Goal: Complete application form

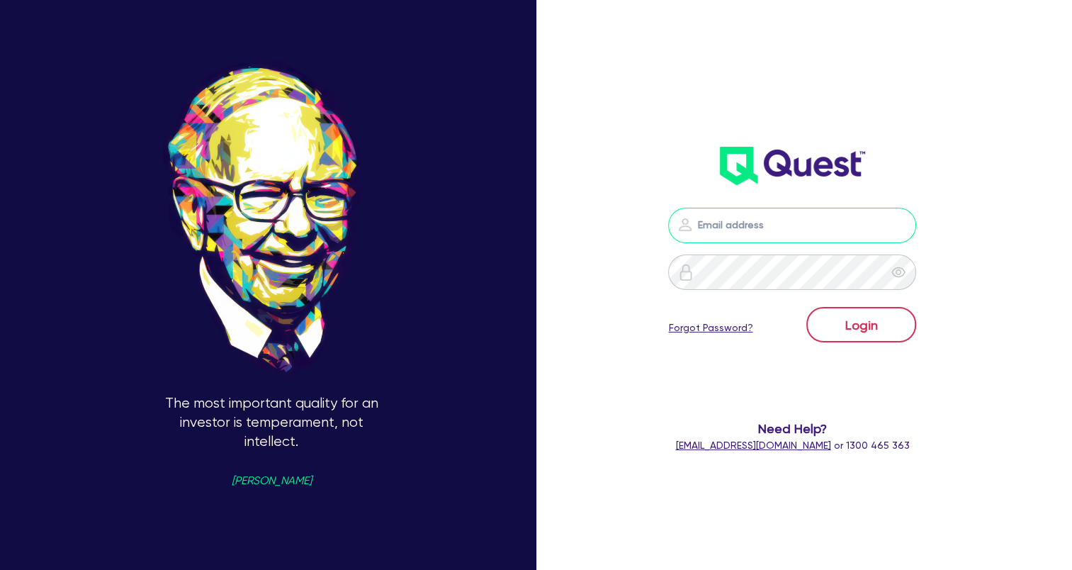
type input "wye@theglobalbeautygroup.com"
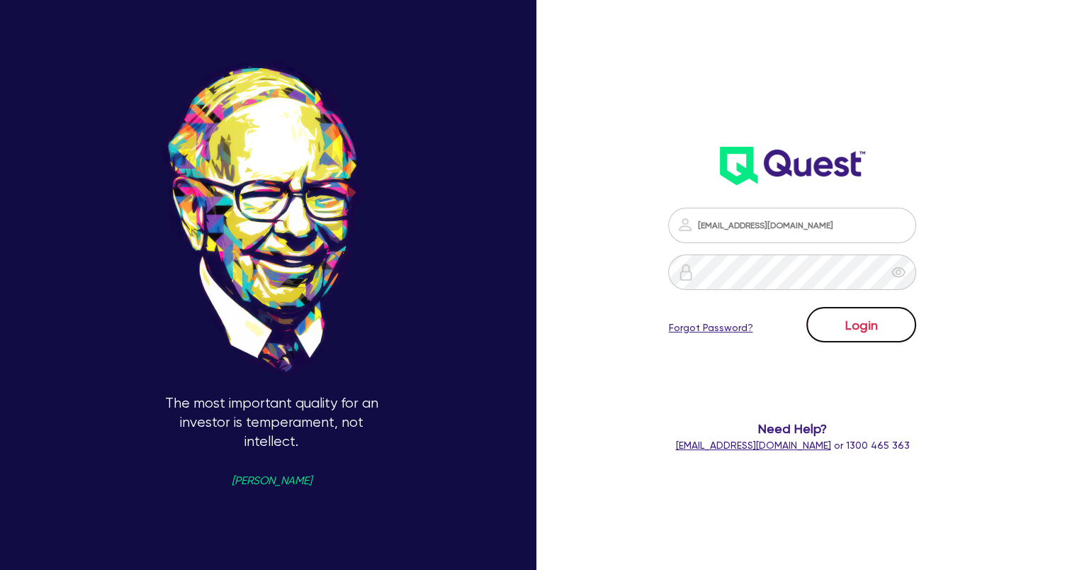
click at [875, 327] on button "Login" at bounding box center [861, 324] width 110 height 35
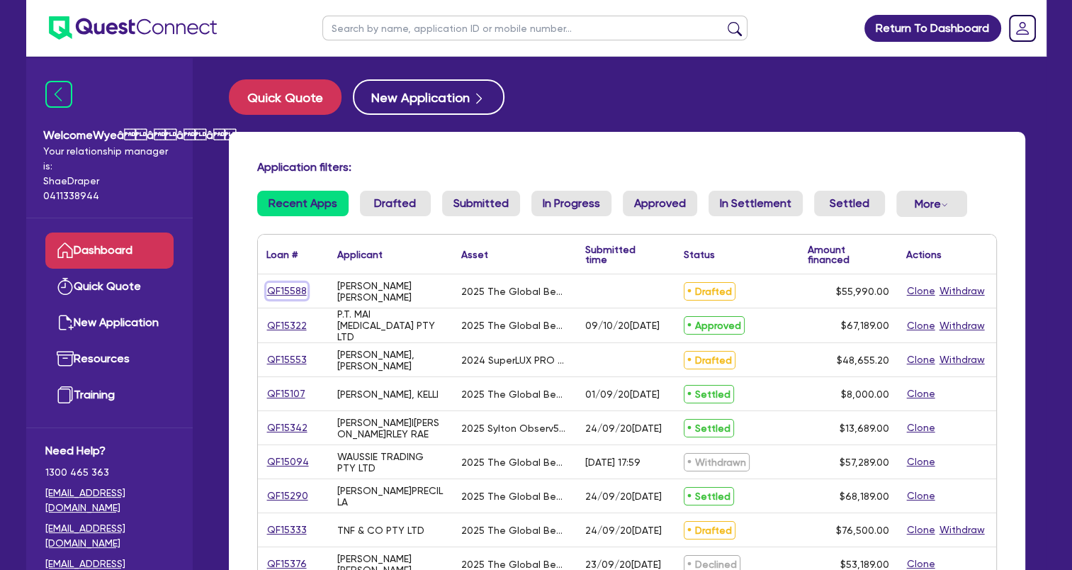
click at [299, 293] on link "QF15588" at bounding box center [286, 291] width 41 height 16
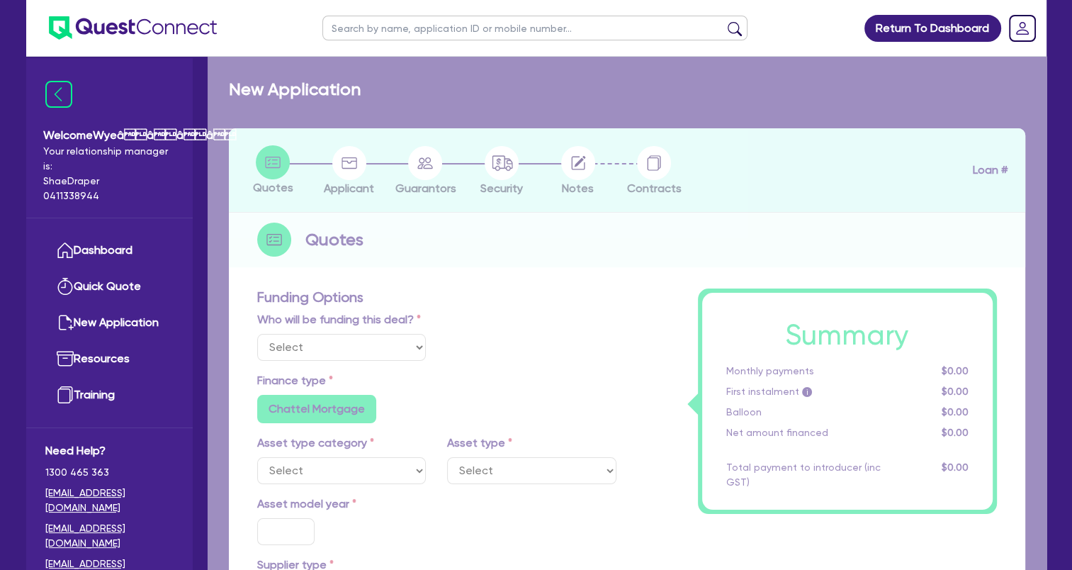
select select "Quest Finance - Own Book"
select select "TERTIARY_ASSETS"
type input "2025"
radio input "true"
type input "56,990"
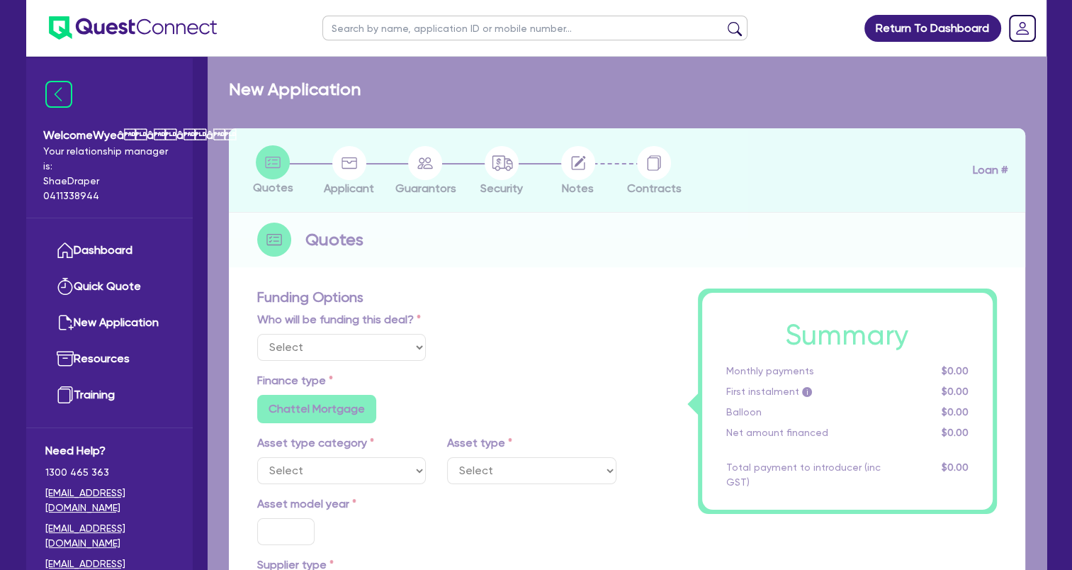
type input "1,000"
type input "4"
type input "2,239.6"
type input "17.95"
select select "BEAUTY_EQUIPMENT"
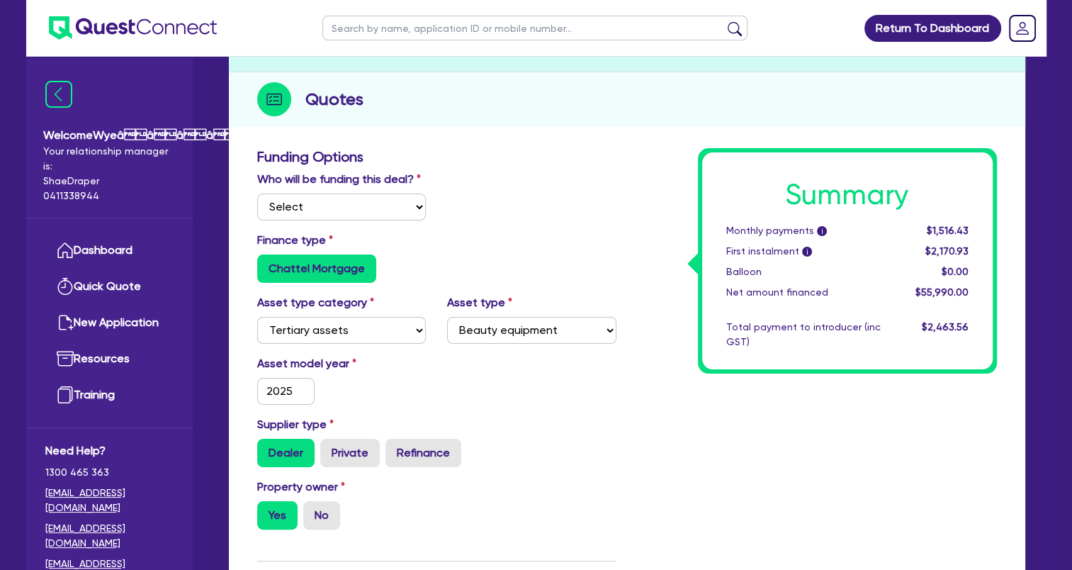
scroll to position [71, 0]
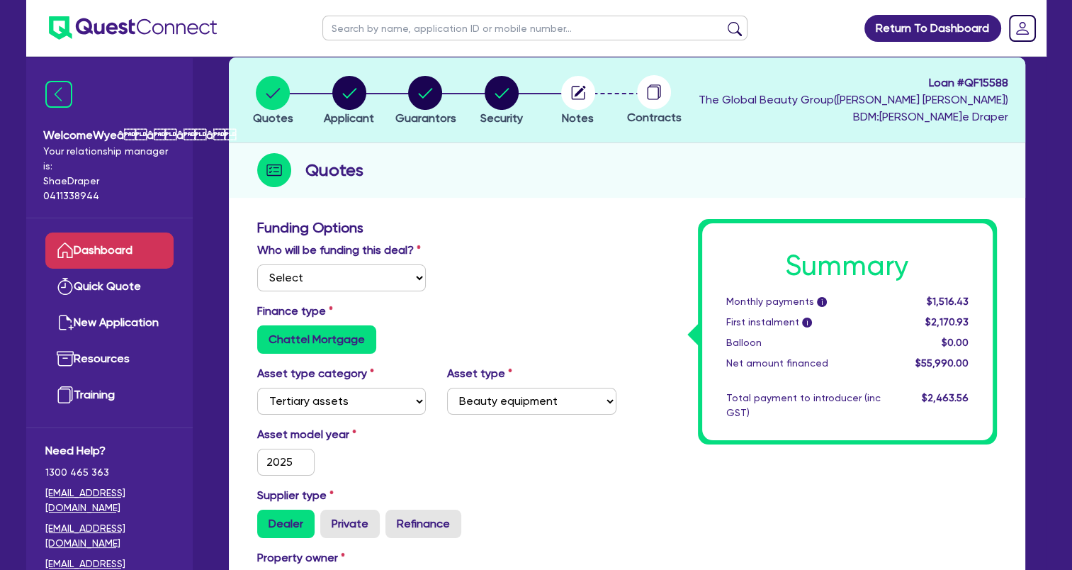
click at [143, 252] on link "Dashboard" at bounding box center [109, 250] width 128 height 36
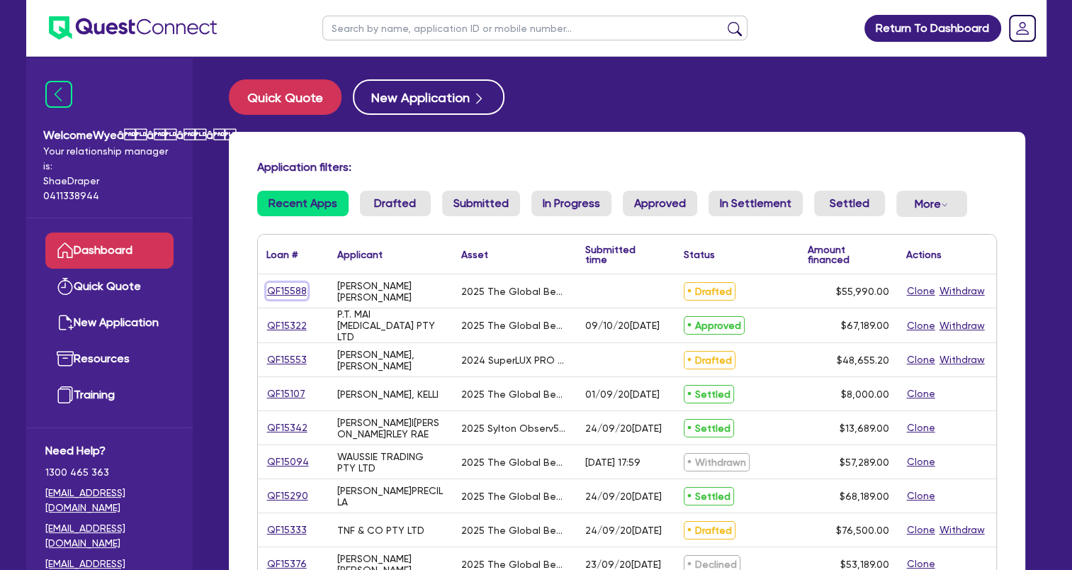
click at [295, 286] on link "QF15588" at bounding box center [286, 291] width 41 height 16
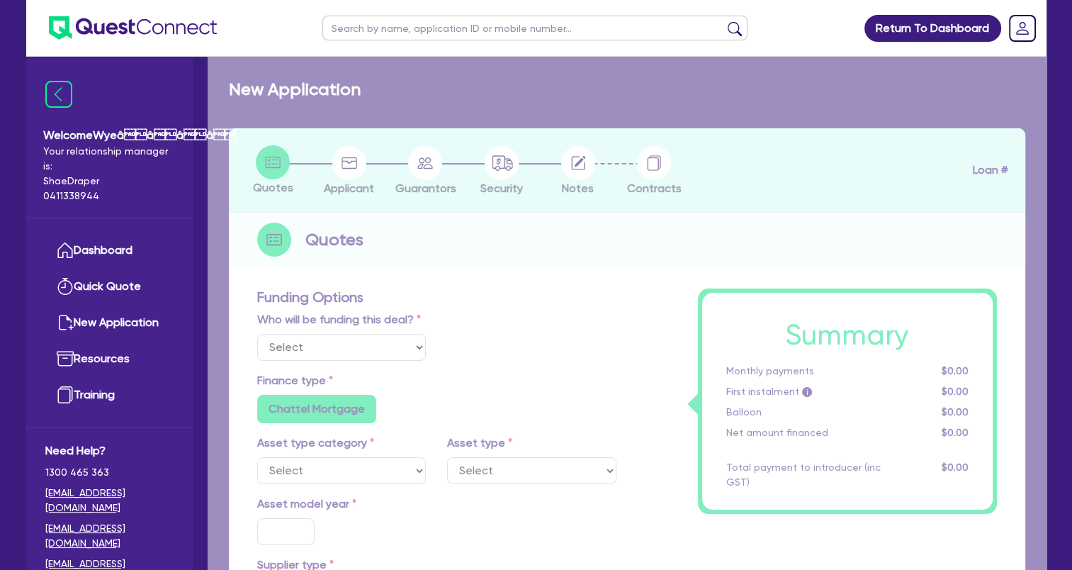
select select "Quest Finance - Own Book"
select select "TERTIARY_ASSETS"
type input "2025"
radio input "true"
type input "56,990"
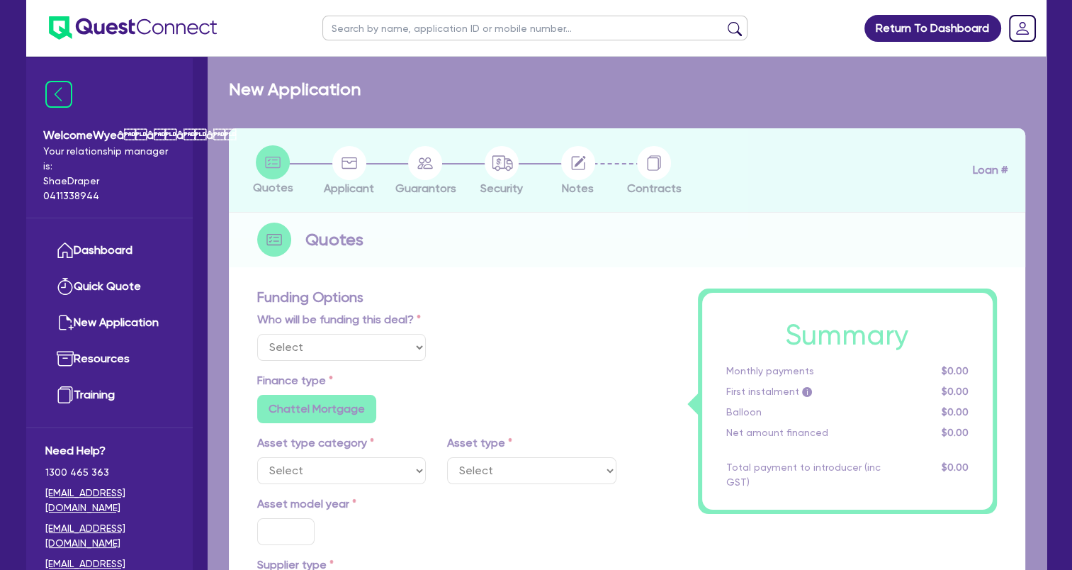
type input "1,000"
type input "4"
type input "2,239.6"
type input "17.95"
select select "BEAUTY_EQUIPMENT"
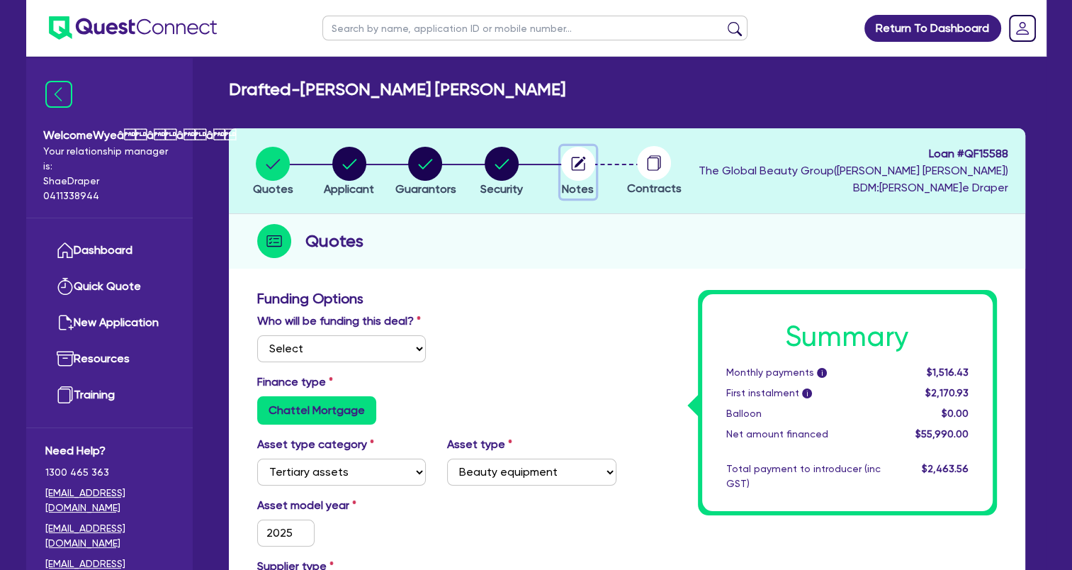
click at [582, 173] on circle "button" at bounding box center [578, 164] width 34 height 34
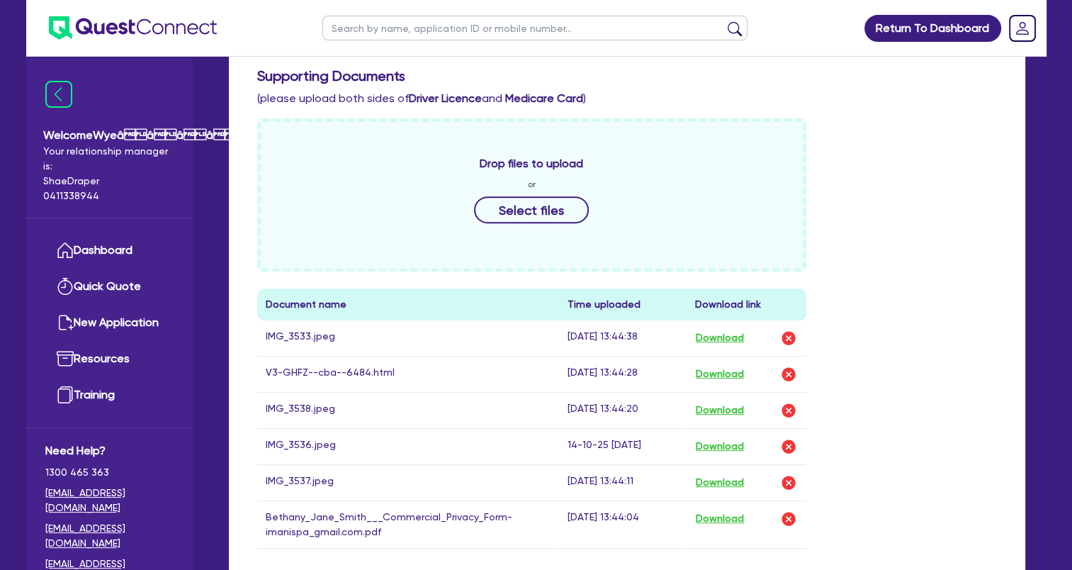
scroll to position [567, 0]
